Goal: Task Accomplishment & Management: Manage account settings

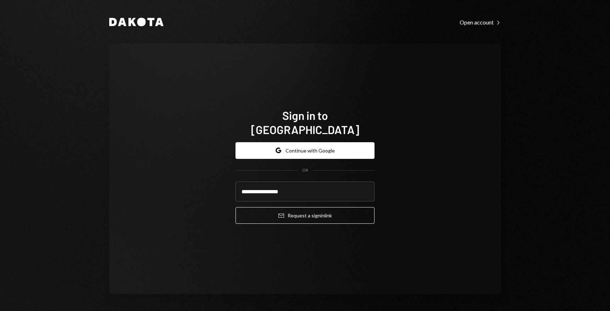
type input "**********"
click at [235, 207] on button "Email Request a sign in link" at bounding box center [304, 215] width 139 height 17
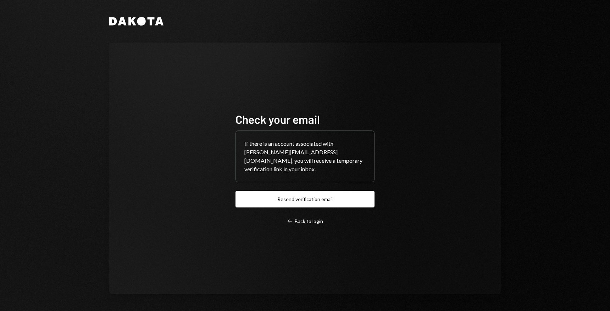
drag, startPoint x: 312, startPoint y: 206, endPoint x: 306, endPoint y: 206, distance: 6.4
click at [307, 206] on div "Check your email If there is an account associated with joe@grresearch.io, you …" at bounding box center [304, 168] width 139 height 112
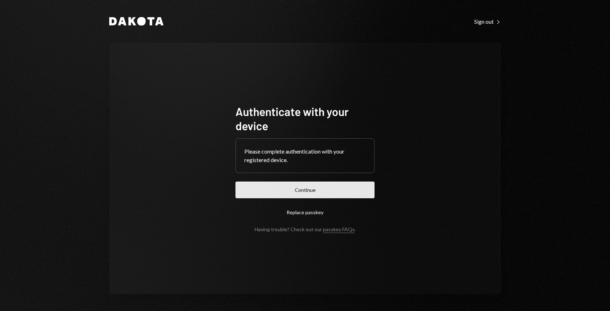
click at [297, 191] on button "Continue" at bounding box center [304, 189] width 139 height 17
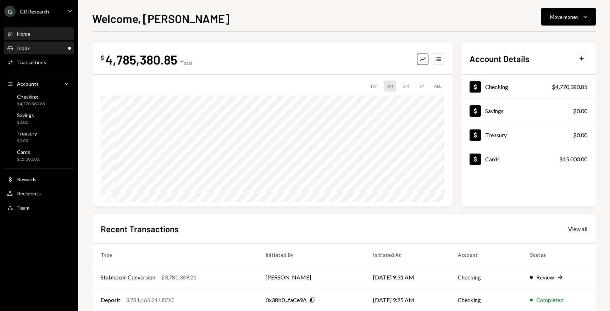
click at [33, 48] on div "Inbox Inbox" at bounding box center [39, 48] width 64 height 6
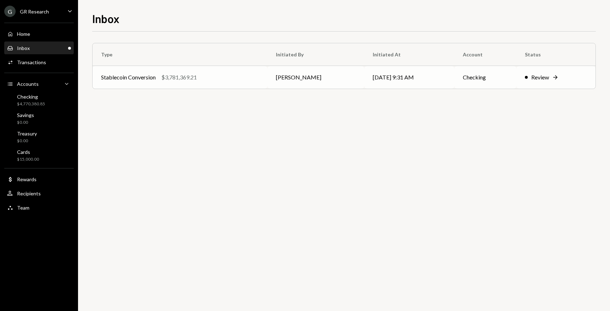
click at [547, 77] on div "Review" at bounding box center [540, 77] width 18 height 9
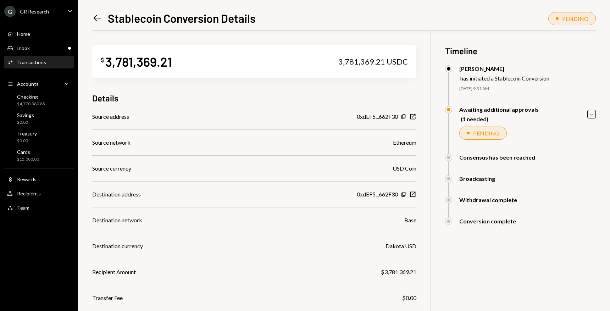
scroll to position [53, 0]
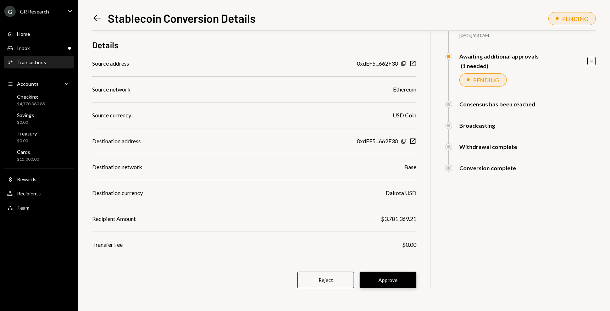
click at [385, 278] on button "Approve" at bounding box center [387, 279] width 57 height 17
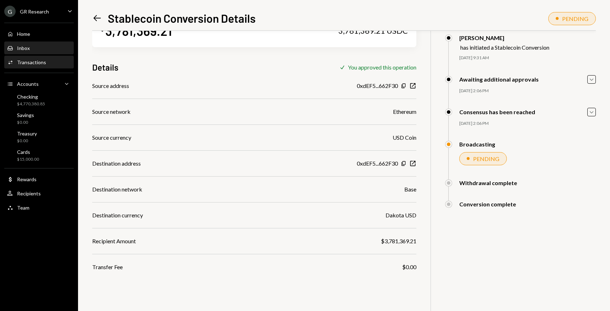
click at [28, 48] on div "Inbox" at bounding box center [23, 48] width 13 height 6
